Goal: Task Accomplishment & Management: Manage account settings

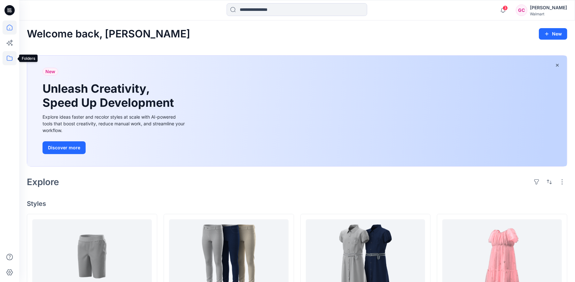
click at [13, 58] on icon at bounding box center [10, 58] width 14 height 14
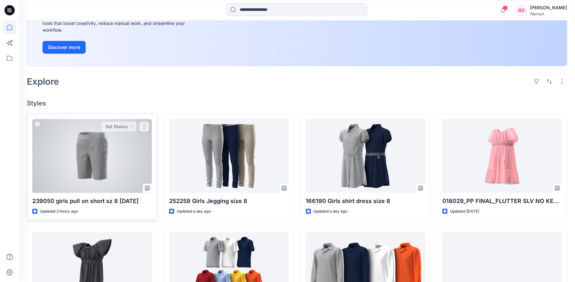
scroll to position [142, 0]
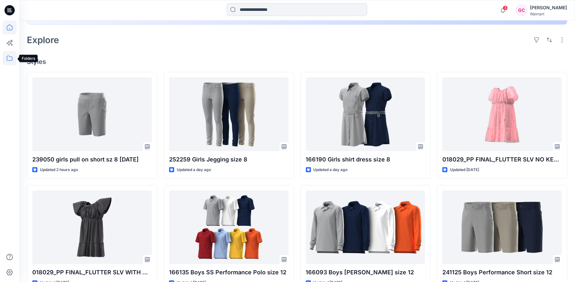
click at [9, 61] on icon at bounding box center [10, 58] width 14 height 14
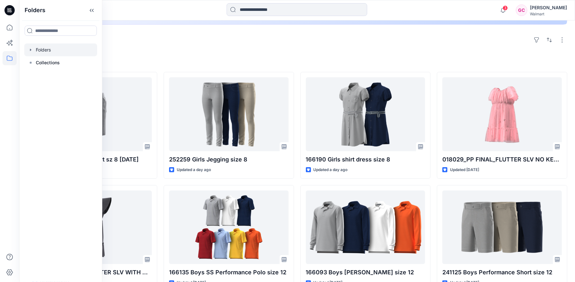
click at [36, 53] on div at bounding box center [60, 49] width 73 height 13
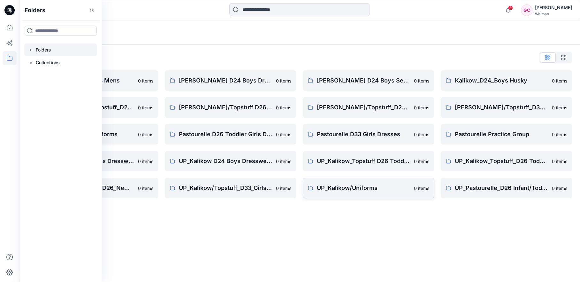
click at [341, 187] on p "UP_Kalikow/Uniforms" at bounding box center [363, 187] width 93 height 9
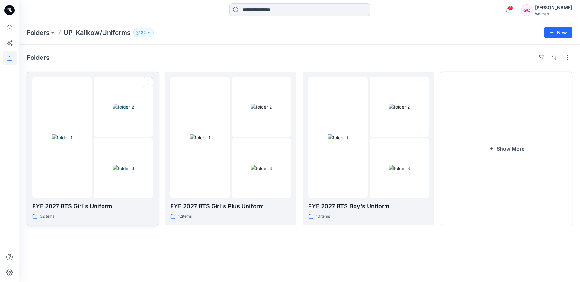
click at [127, 171] on img at bounding box center [123, 168] width 21 height 7
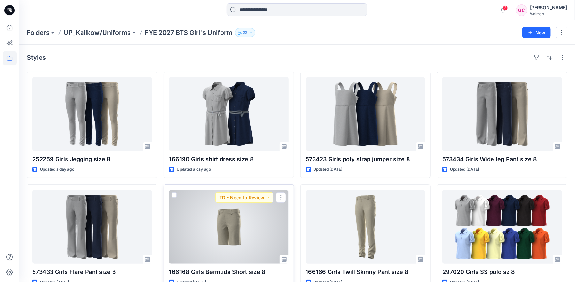
click at [242, 235] on div at bounding box center [228, 227] width 119 height 74
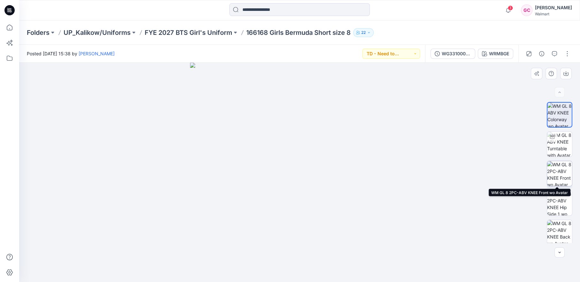
click at [556, 176] on img at bounding box center [559, 173] width 25 height 25
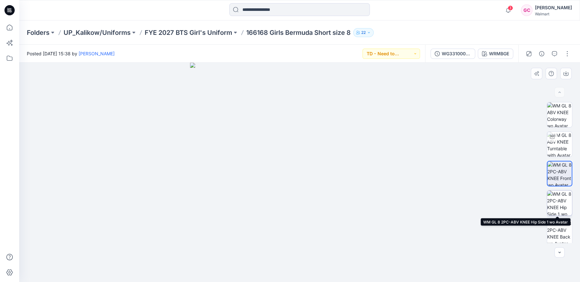
click at [563, 202] on img at bounding box center [559, 202] width 25 height 25
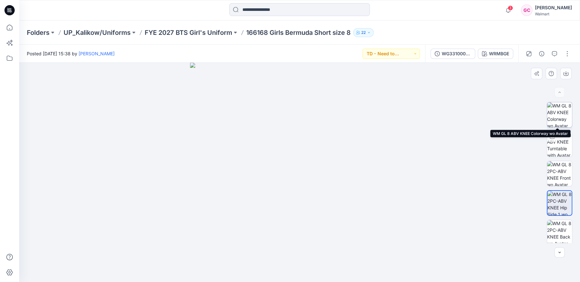
click at [562, 119] on img at bounding box center [559, 114] width 25 height 25
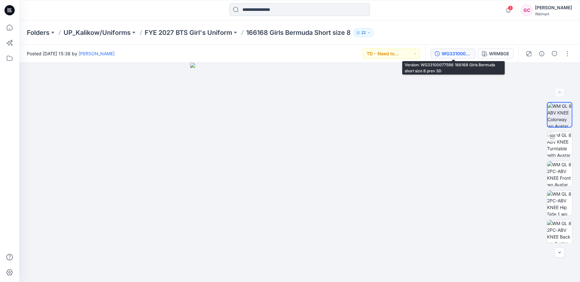
click at [443, 55] on div "WG33100077596 166168 Girls Bermuda short size 8 prev 3D" at bounding box center [456, 53] width 29 height 7
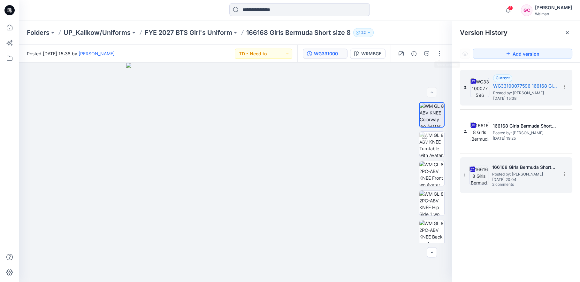
click at [509, 171] on span "Posted by: [PERSON_NAME]" at bounding box center [524, 174] width 64 height 6
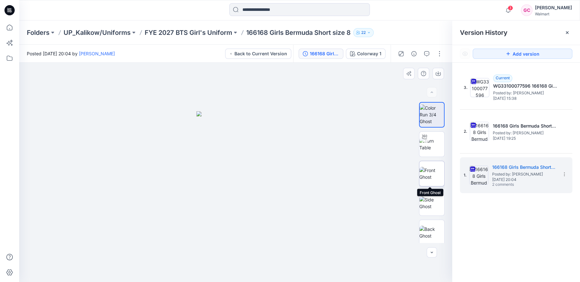
click at [431, 178] on img at bounding box center [431, 173] width 25 height 13
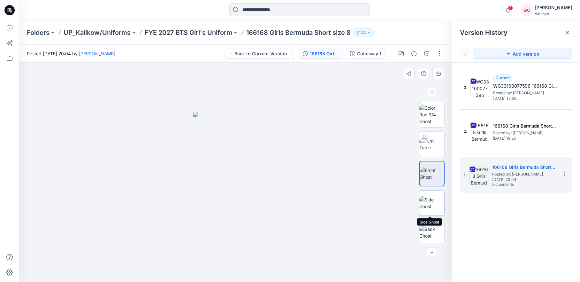
click at [434, 209] on img at bounding box center [431, 202] width 25 height 13
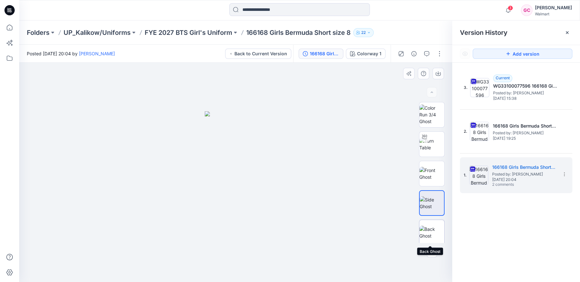
click at [430, 237] on img at bounding box center [431, 231] width 25 height 13
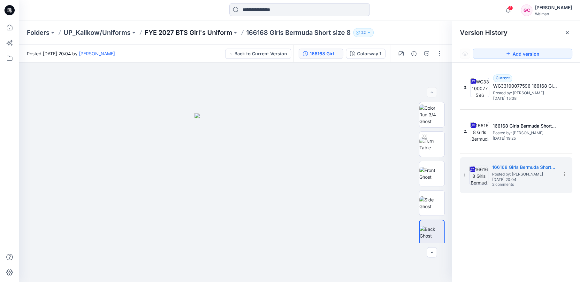
click at [189, 31] on p "FYE 2027 BTS Girl's Uniform" at bounding box center [189, 32] width 88 height 9
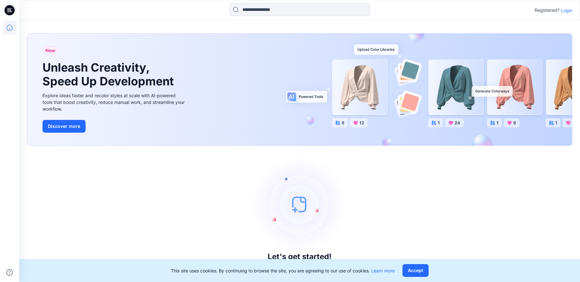
click at [566, 8] on p "Login" at bounding box center [566, 10] width 11 height 7
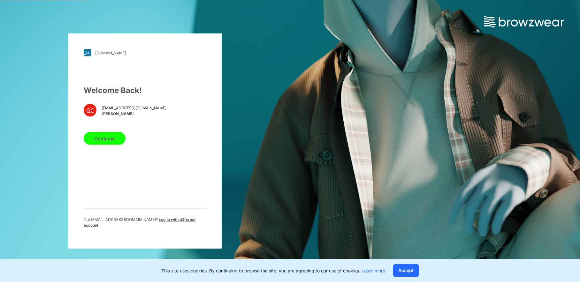
click at [104, 140] on button "Continue" at bounding box center [105, 138] width 42 height 13
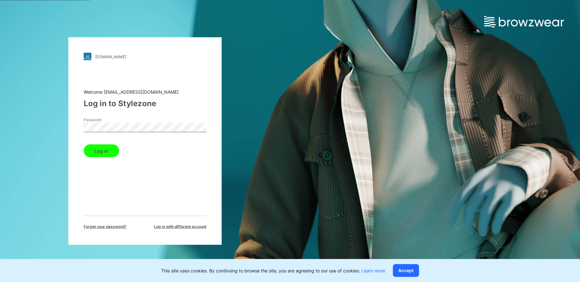
click at [103, 151] on button "Log in" at bounding box center [101, 150] width 35 height 13
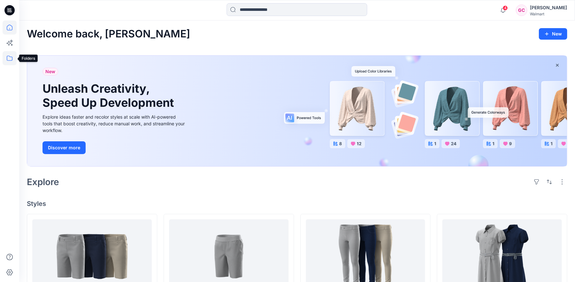
click at [10, 58] on icon at bounding box center [10, 58] width 14 height 14
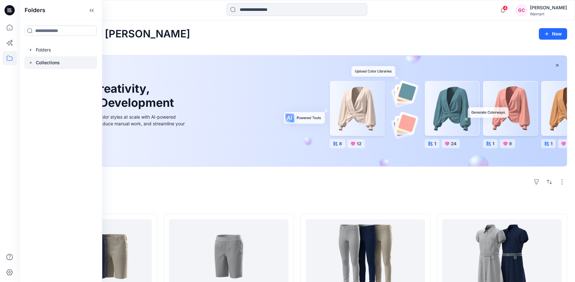
click at [49, 65] on p "Collections" at bounding box center [48, 63] width 24 height 8
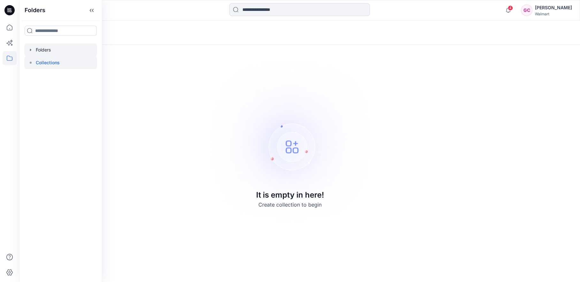
click at [44, 52] on div at bounding box center [60, 49] width 73 height 13
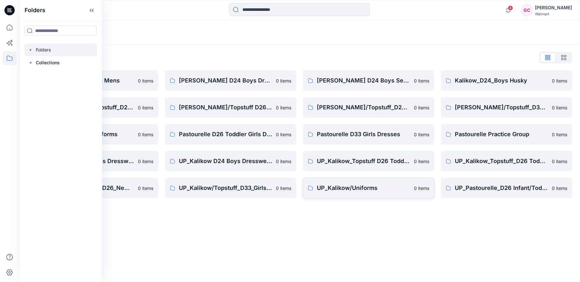
click at [349, 185] on p "UP_Kalikow/Uniforms" at bounding box center [363, 187] width 93 height 9
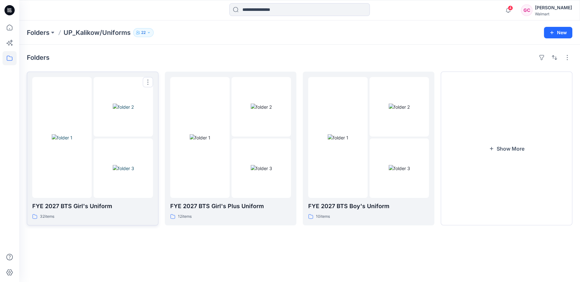
click at [72, 141] on img at bounding box center [62, 137] width 21 height 7
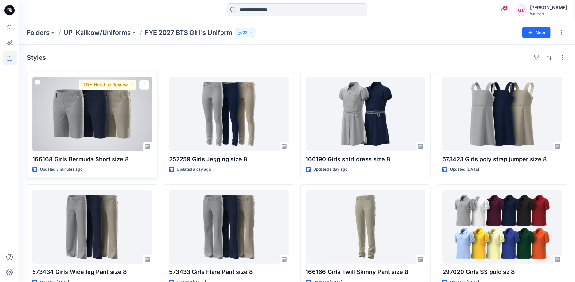
click at [118, 132] on div at bounding box center [91, 114] width 119 height 74
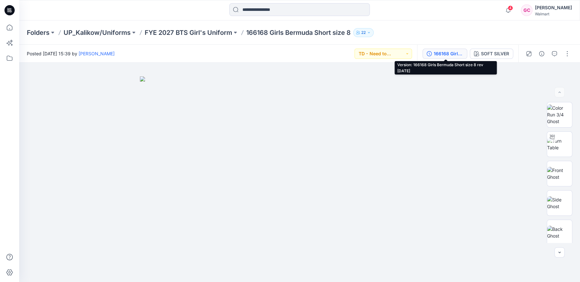
click at [450, 54] on div "166168 Girls Bermuda Short size 8 rev 8-22-25" at bounding box center [448, 53] width 29 height 7
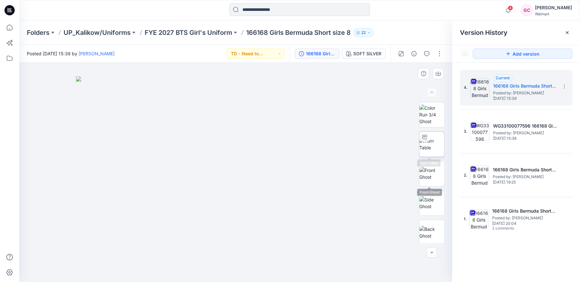
click at [434, 145] on img at bounding box center [431, 143] width 25 height 13
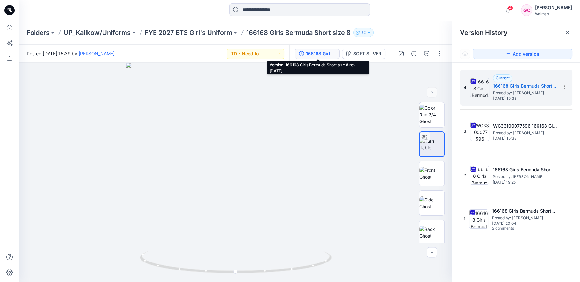
click at [321, 52] on div "166168 Girls Bermuda Short size 8 rev 8-22-25" at bounding box center [320, 53] width 29 height 7
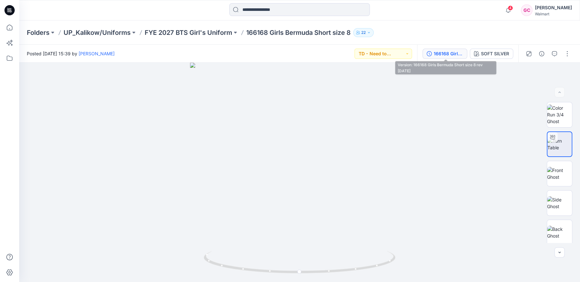
click at [444, 55] on div "166168 Girls Bermuda Short size 8 rev 8-22-25" at bounding box center [448, 53] width 29 height 7
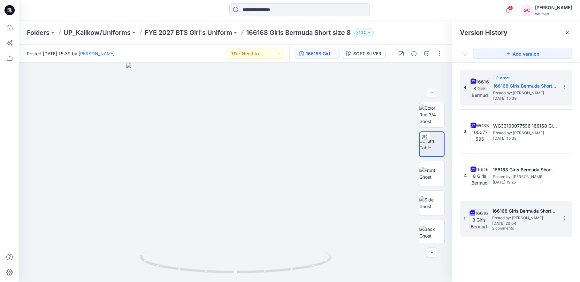
click at [514, 215] on span "Posted by: [PERSON_NAME]" at bounding box center [524, 218] width 64 height 6
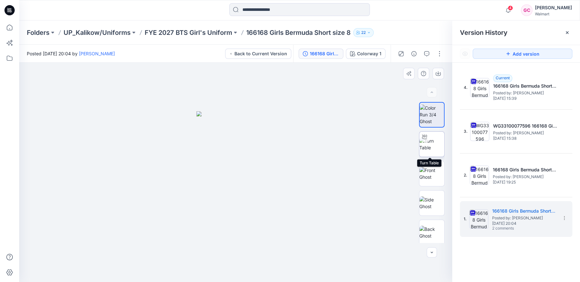
click at [436, 144] on img at bounding box center [431, 143] width 25 height 13
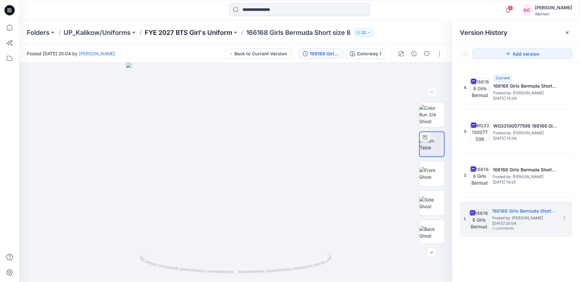
click at [207, 28] on p "FYE 2027 BTS Girl's Uniform" at bounding box center [189, 32] width 88 height 9
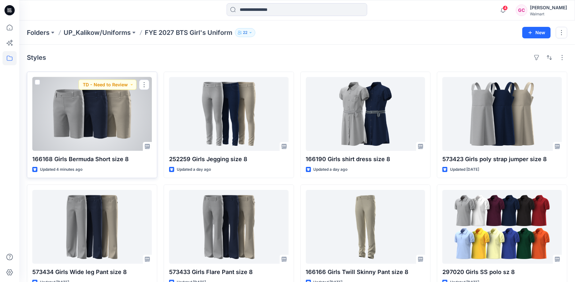
click at [121, 147] on div at bounding box center [91, 114] width 119 height 74
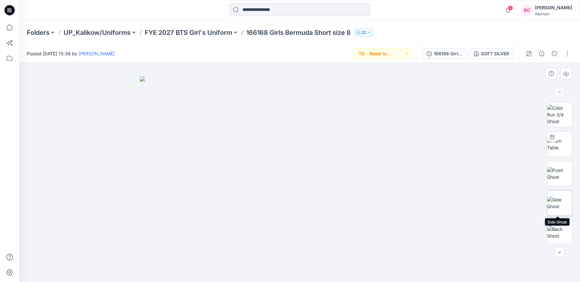
click at [561, 206] on img at bounding box center [559, 202] width 25 height 13
click at [489, 17] on div "4 Notifications Your style 166168 Girls Bermuda Short size 8 has been updated w…" at bounding box center [299, 10] width 560 height 14
click at [183, 34] on p "FYE 2027 BTS Girl's Uniform" at bounding box center [189, 32] width 88 height 9
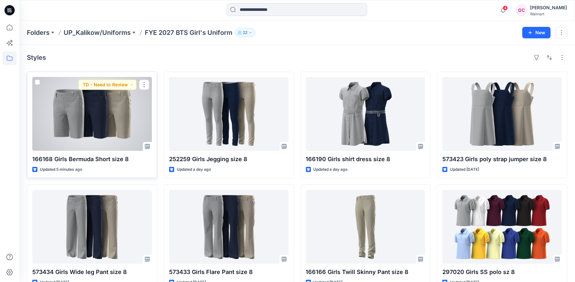
click at [95, 123] on div at bounding box center [91, 114] width 119 height 74
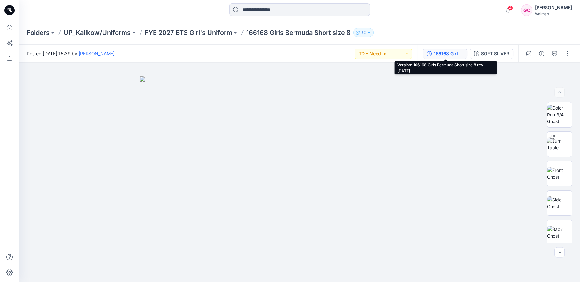
click at [437, 54] on div "166168 Girls Bermuda Short size 8 rev 8-22-25" at bounding box center [448, 53] width 29 height 7
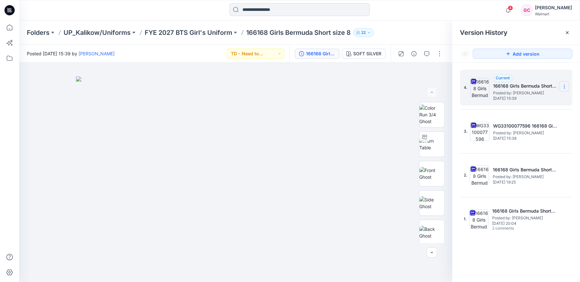
click at [564, 85] on icon at bounding box center [564, 86] width 5 height 5
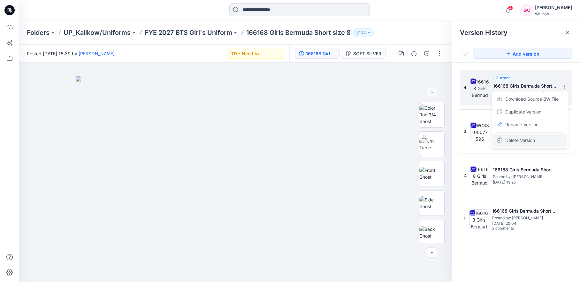
click at [535, 141] on span "Delete Version" at bounding box center [520, 140] width 30 height 8
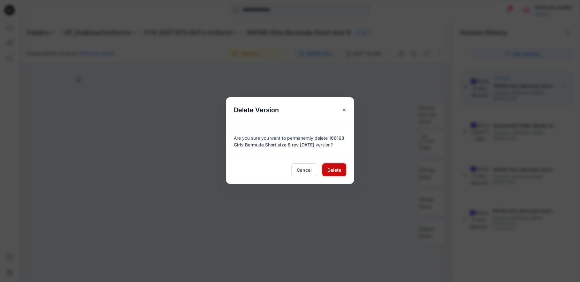
click at [339, 170] on span "Delete" at bounding box center [334, 169] width 14 height 7
